Goal: Information Seeking & Learning: Learn about a topic

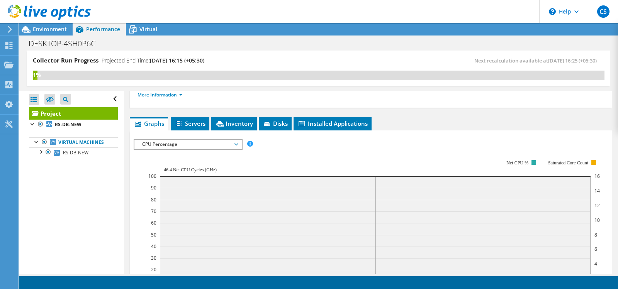
scroll to position [126, 0]
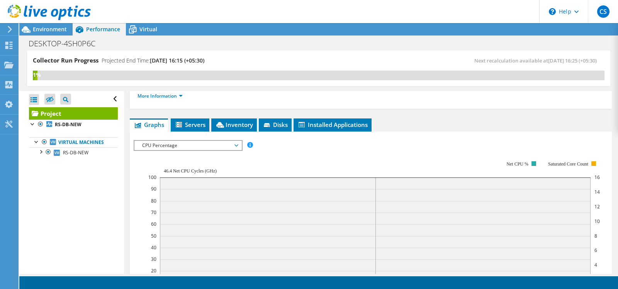
click at [206, 145] on span "CPU Percentage" at bounding box center [187, 145] width 99 height 9
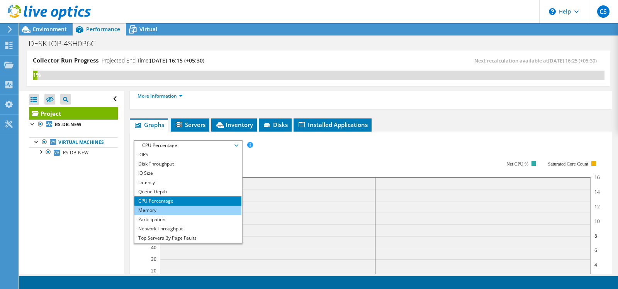
click at [163, 210] on li "Memory" at bounding box center [187, 210] width 107 height 9
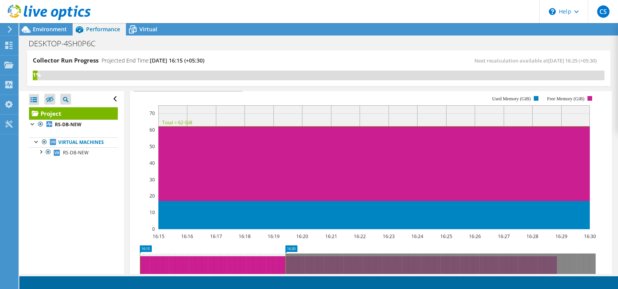
scroll to position [50, 0]
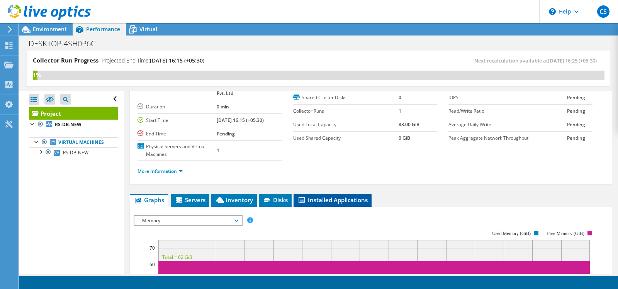
click at [324, 201] on span "Installed Applications" at bounding box center [332, 200] width 70 height 8
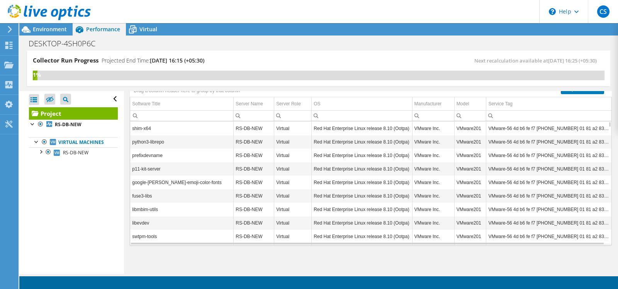
scroll to position [60, 0]
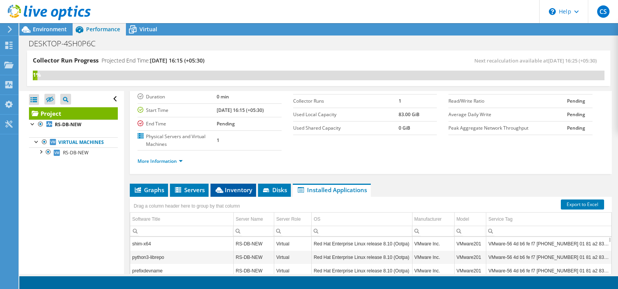
click at [225, 194] on span "Inventory" at bounding box center [233, 190] width 38 height 8
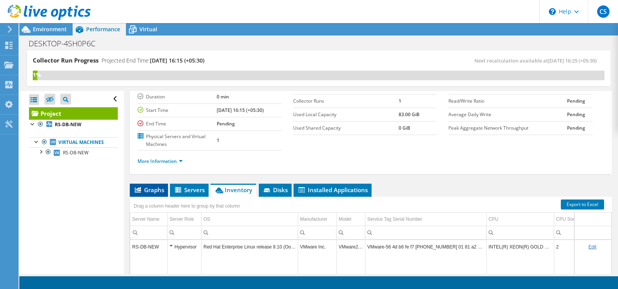
click at [150, 195] on li "Graphs" at bounding box center [149, 190] width 38 height 13
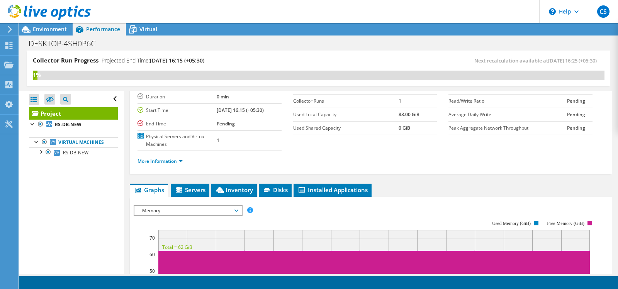
click at [225, 211] on span "Memory" at bounding box center [187, 210] width 99 height 9
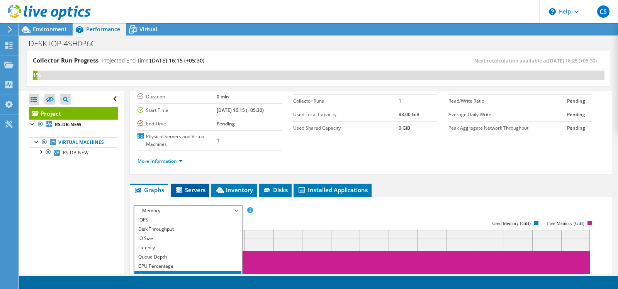
click at [198, 193] on span "Servers" at bounding box center [190, 190] width 31 height 8
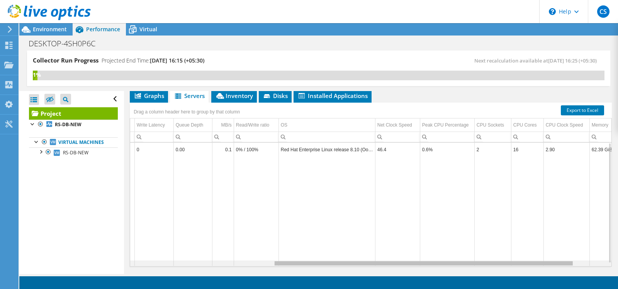
scroll to position [0, 0]
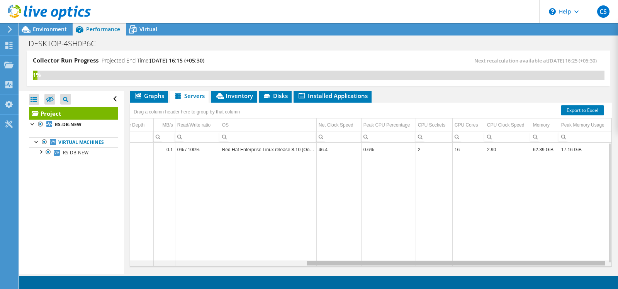
drag, startPoint x: 387, startPoint y: 264, endPoint x: 571, endPoint y: 265, distance: 184.3
click at [571, 265] on body "CS End User [PERSON_NAME] [PERSON_NAME][EMAIL_ADDRESS][DOMAIN_NAME] ASSET ALLIA…" at bounding box center [309, 144] width 618 height 289
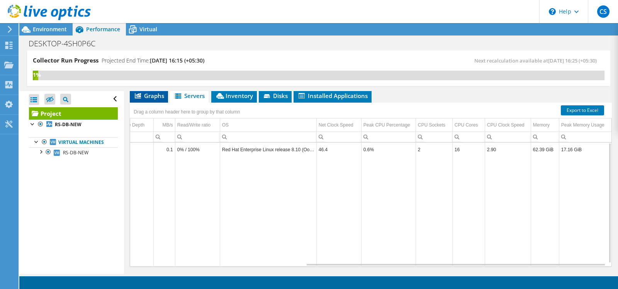
click at [152, 99] on span "Graphs" at bounding box center [149, 96] width 31 height 8
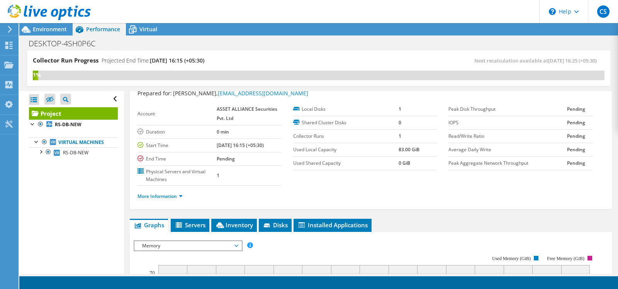
scroll to position [26, 0]
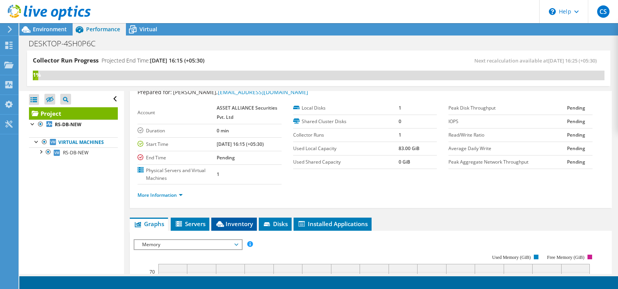
click at [231, 224] on span "Inventory" at bounding box center [234, 224] width 38 height 8
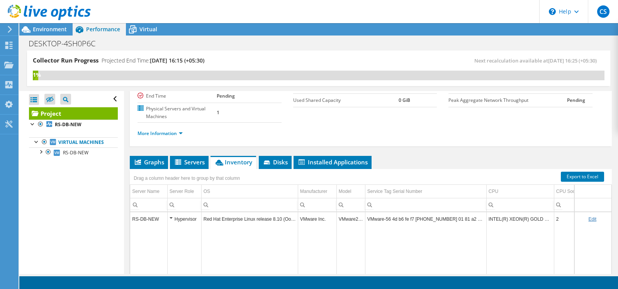
scroll to position [93, 0]
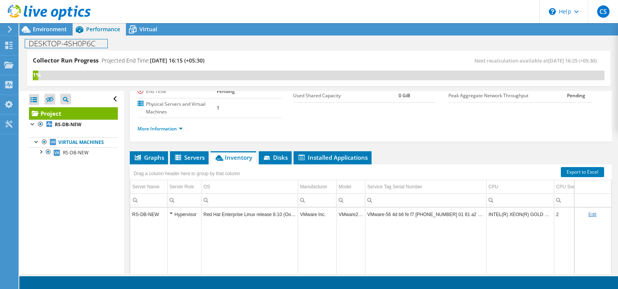
click at [41, 36] on div "DESKTOP-4SH0P6C Print" at bounding box center [318, 43] width 599 height 14
click at [42, 31] on span "Environment" at bounding box center [50, 28] width 34 height 7
